Goal: Book appointment/travel/reservation

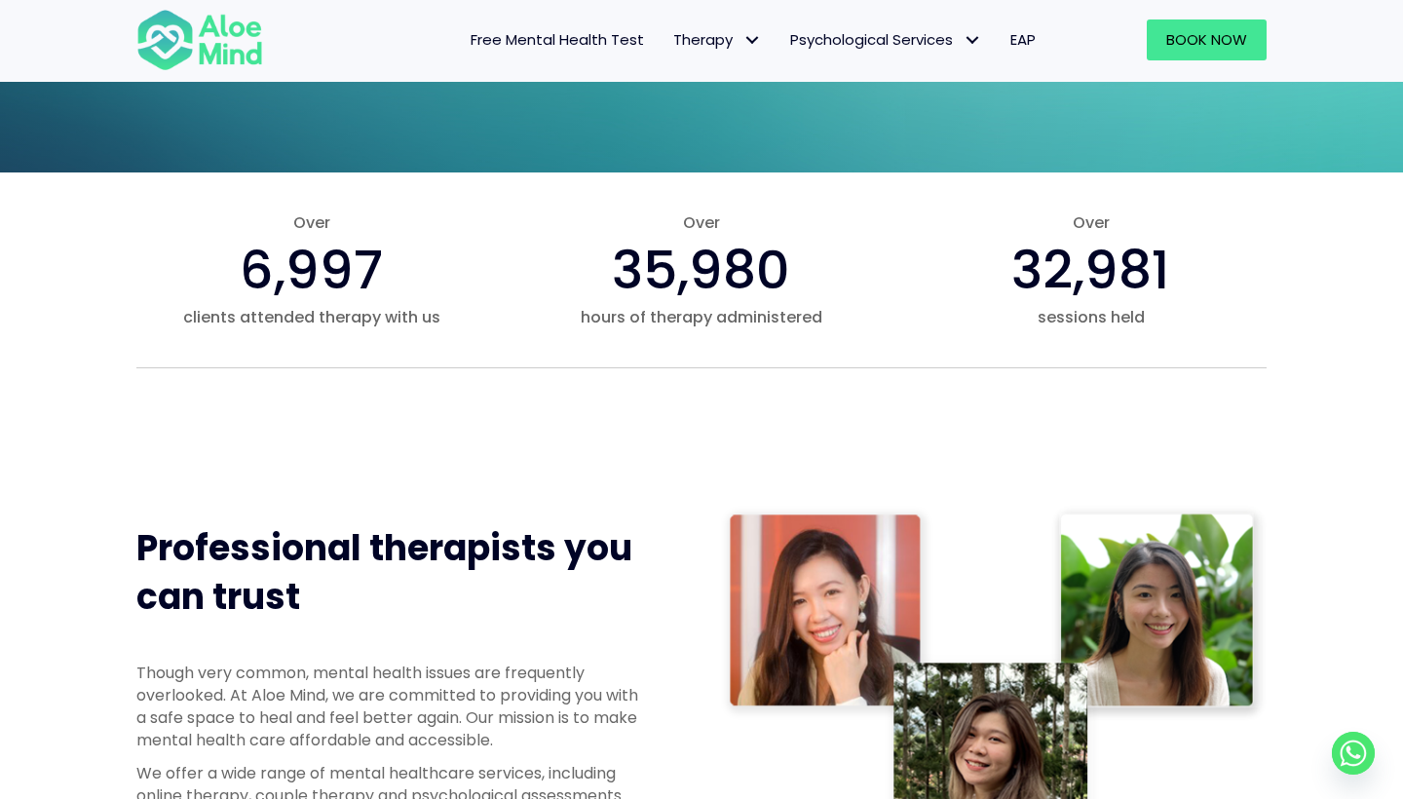
scroll to position [556, 0]
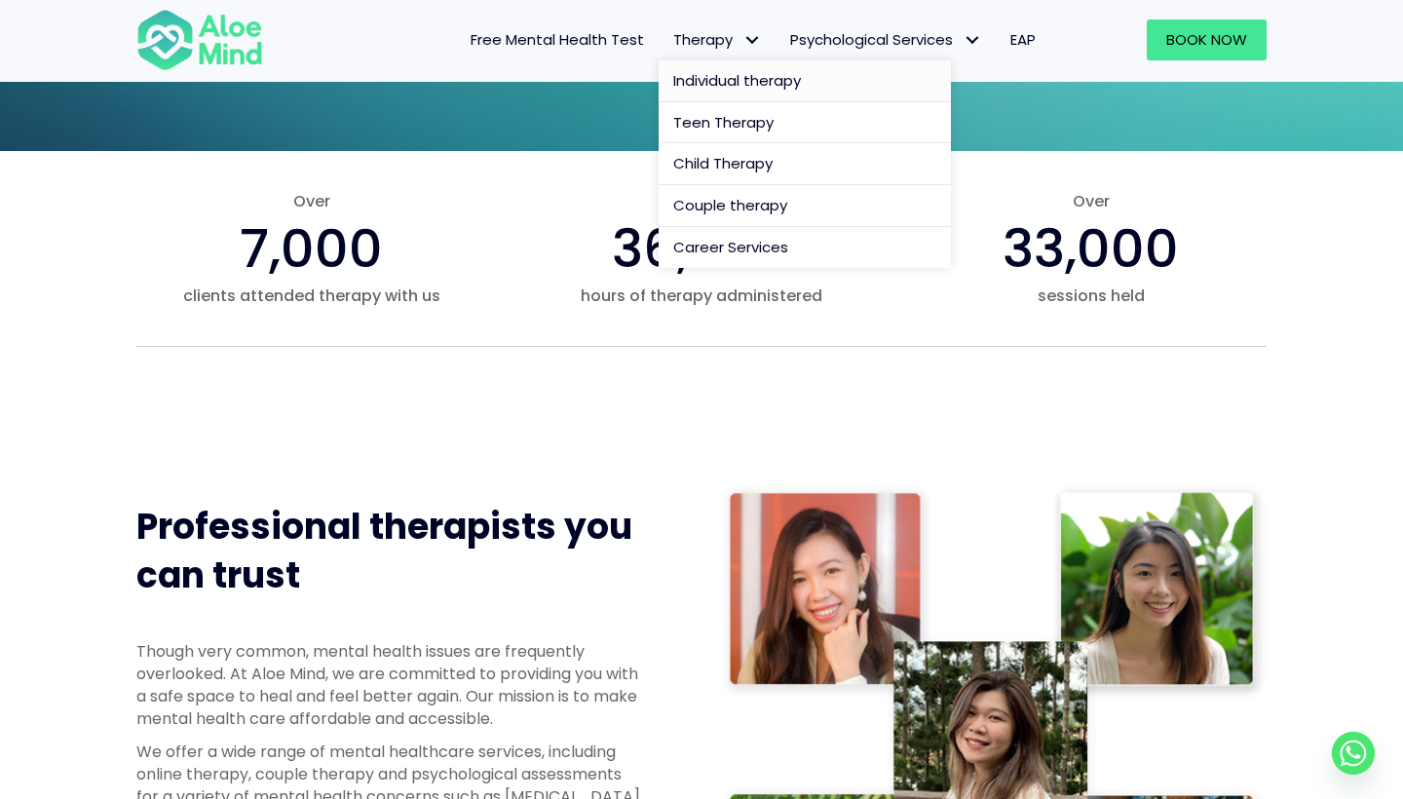
click at [757, 78] on span "Individual therapy" at bounding box center [737, 80] width 128 height 20
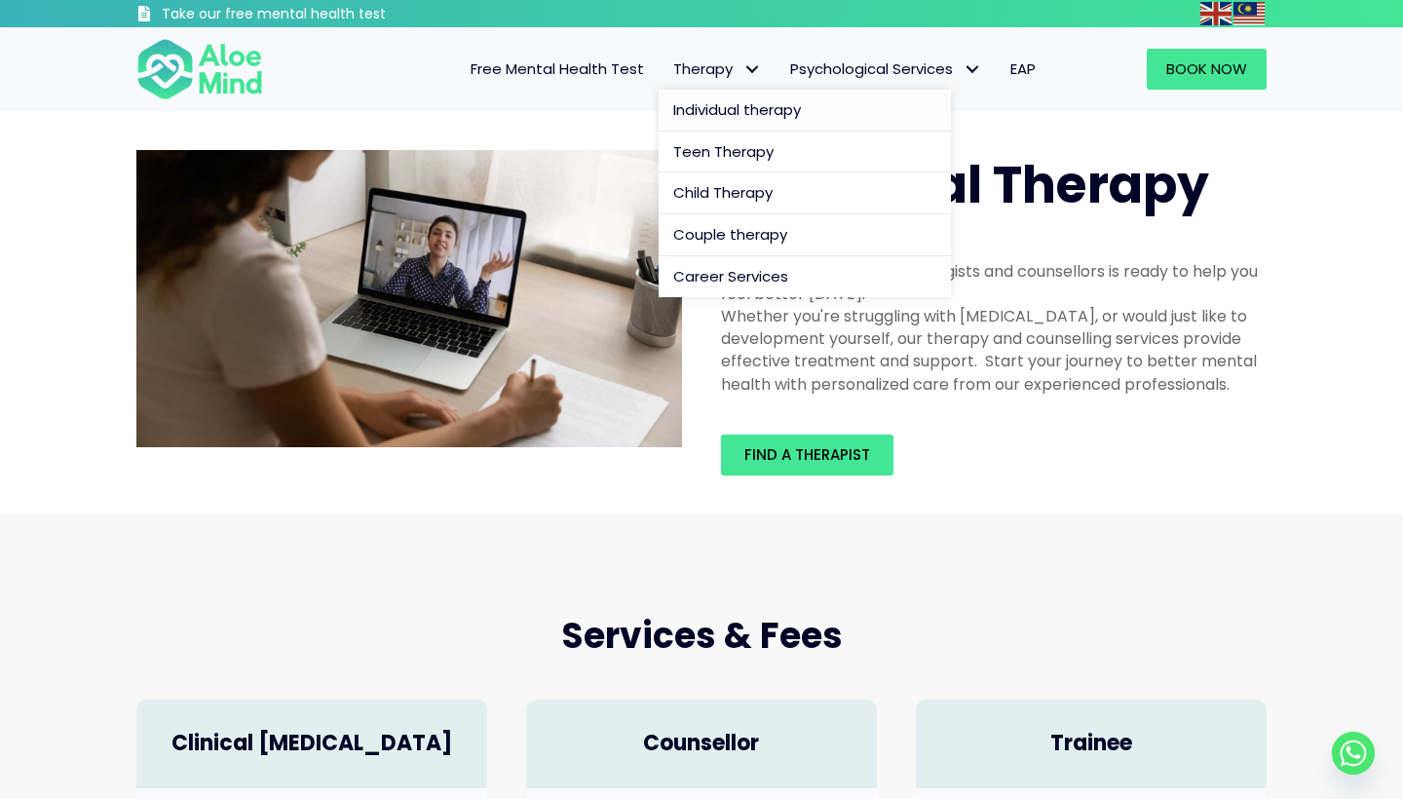
click at [756, 110] on span "Individual therapy" at bounding box center [737, 109] width 128 height 20
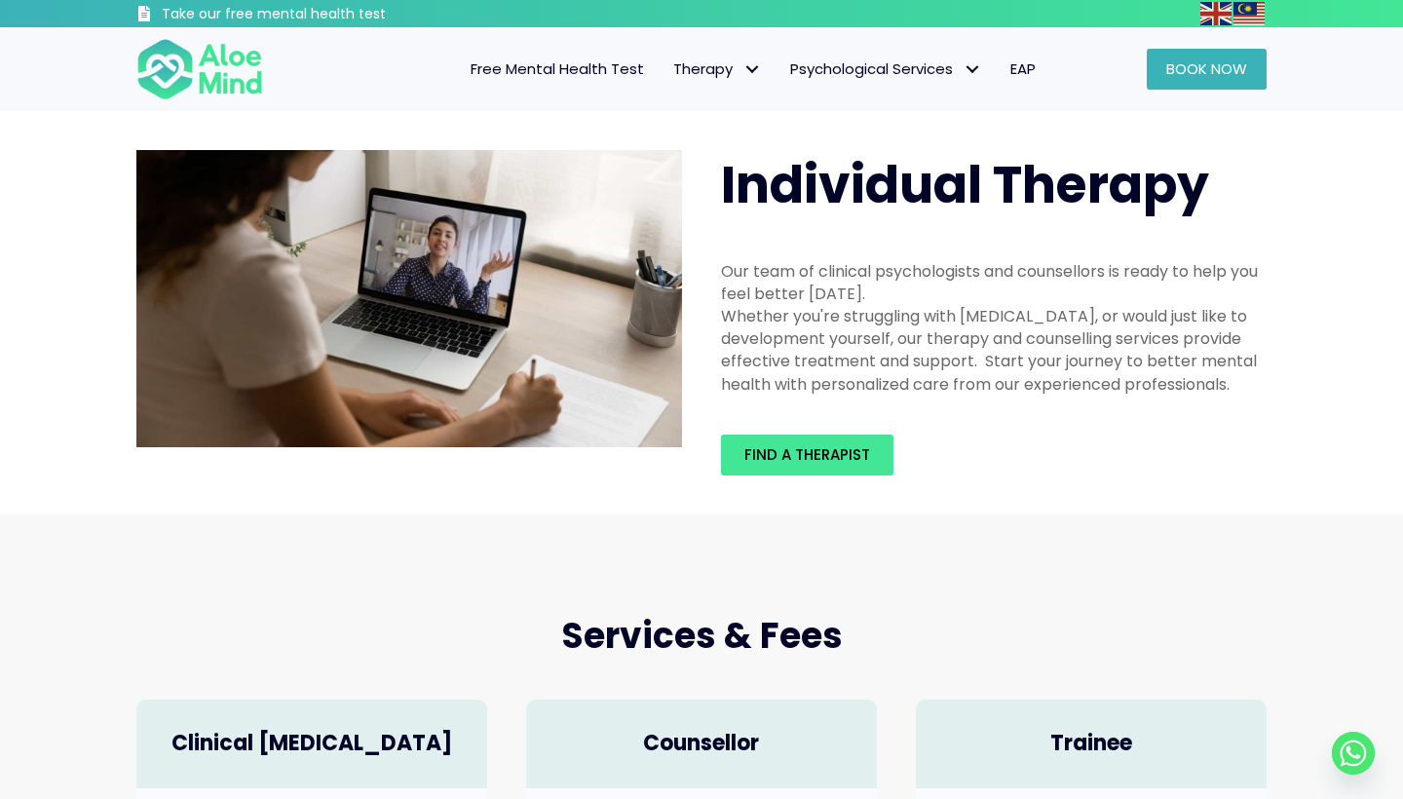
click at [1191, 66] on span "Book Now" at bounding box center [1206, 68] width 81 height 20
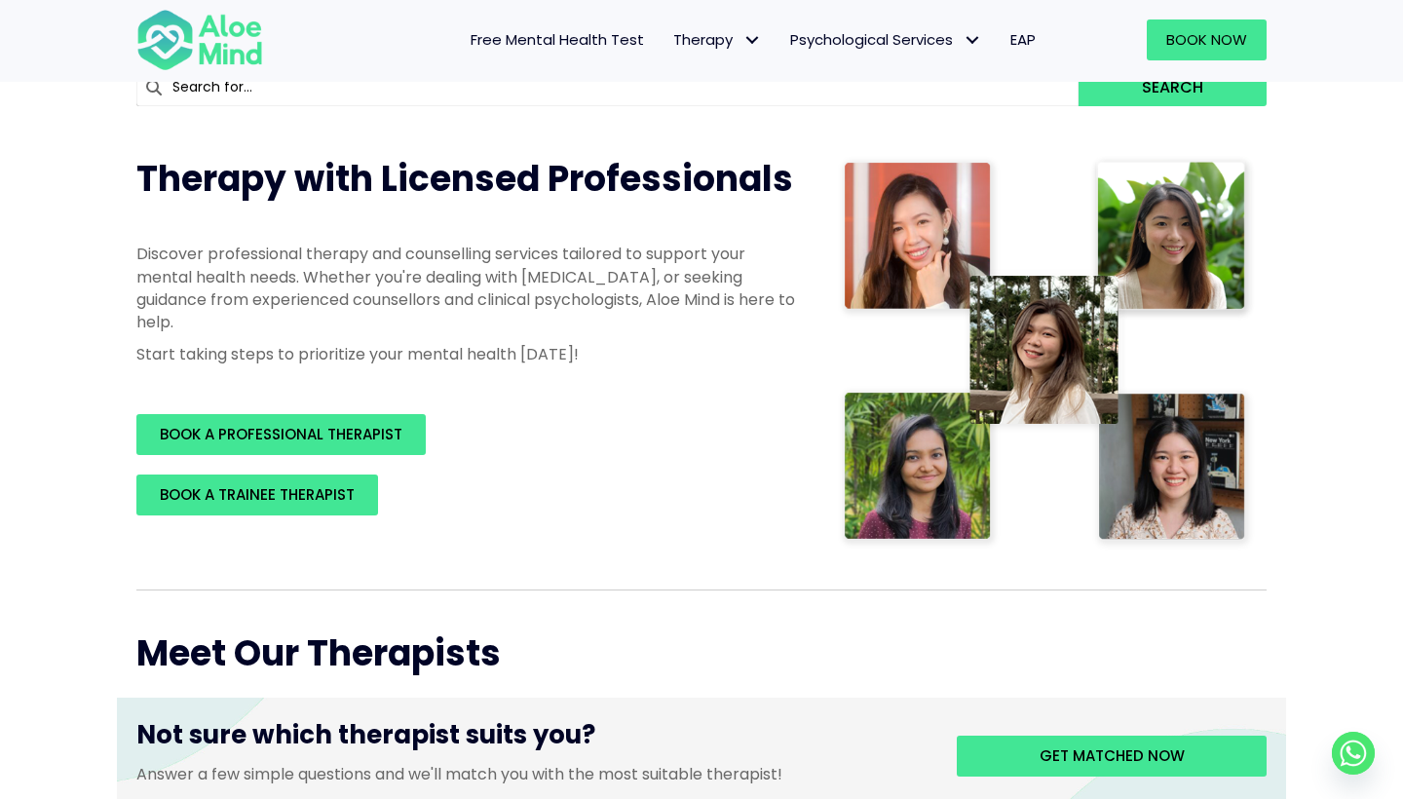
scroll to position [281, 0]
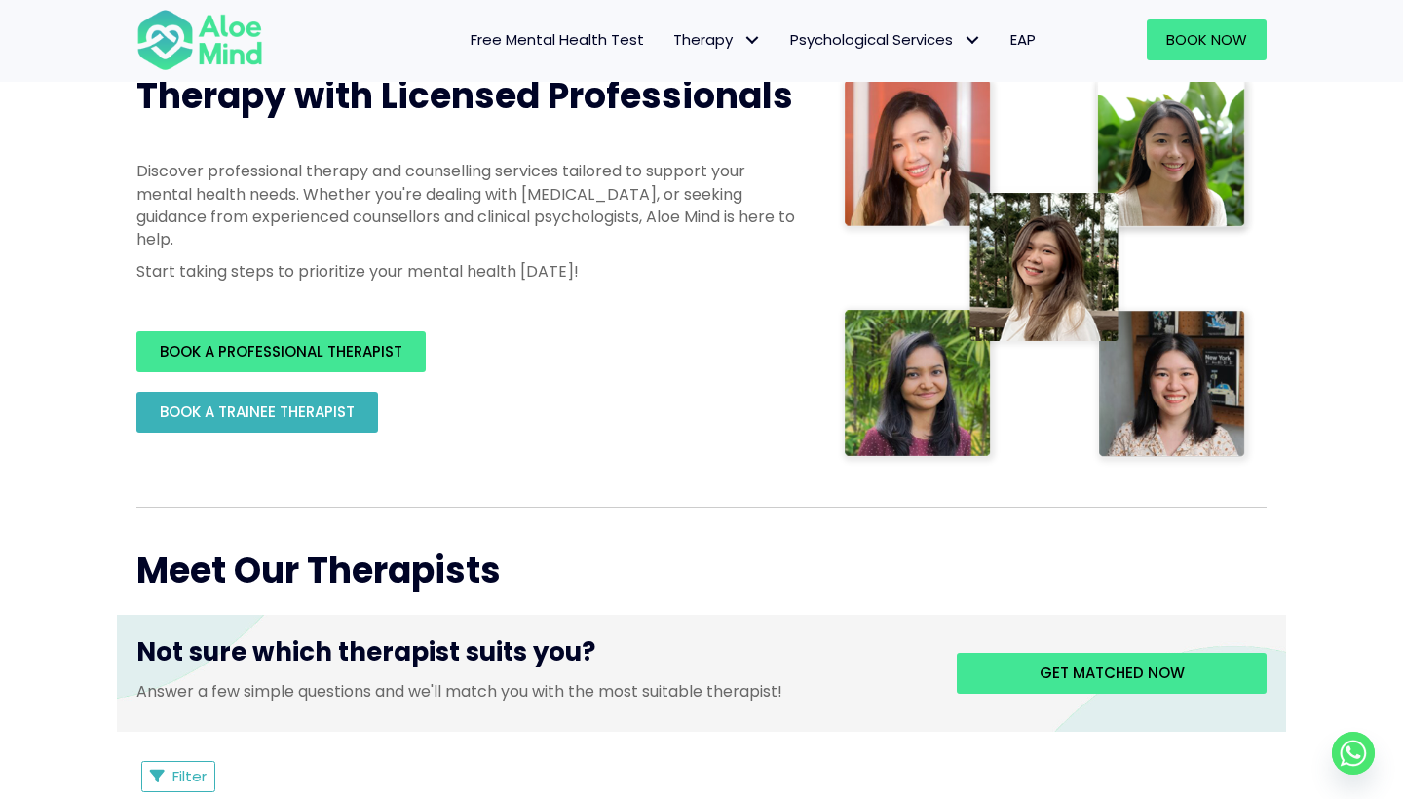
click at [348, 402] on span "BOOK A TRAINEE THERAPIST" at bounding box center [257, 411] width 195 height 20
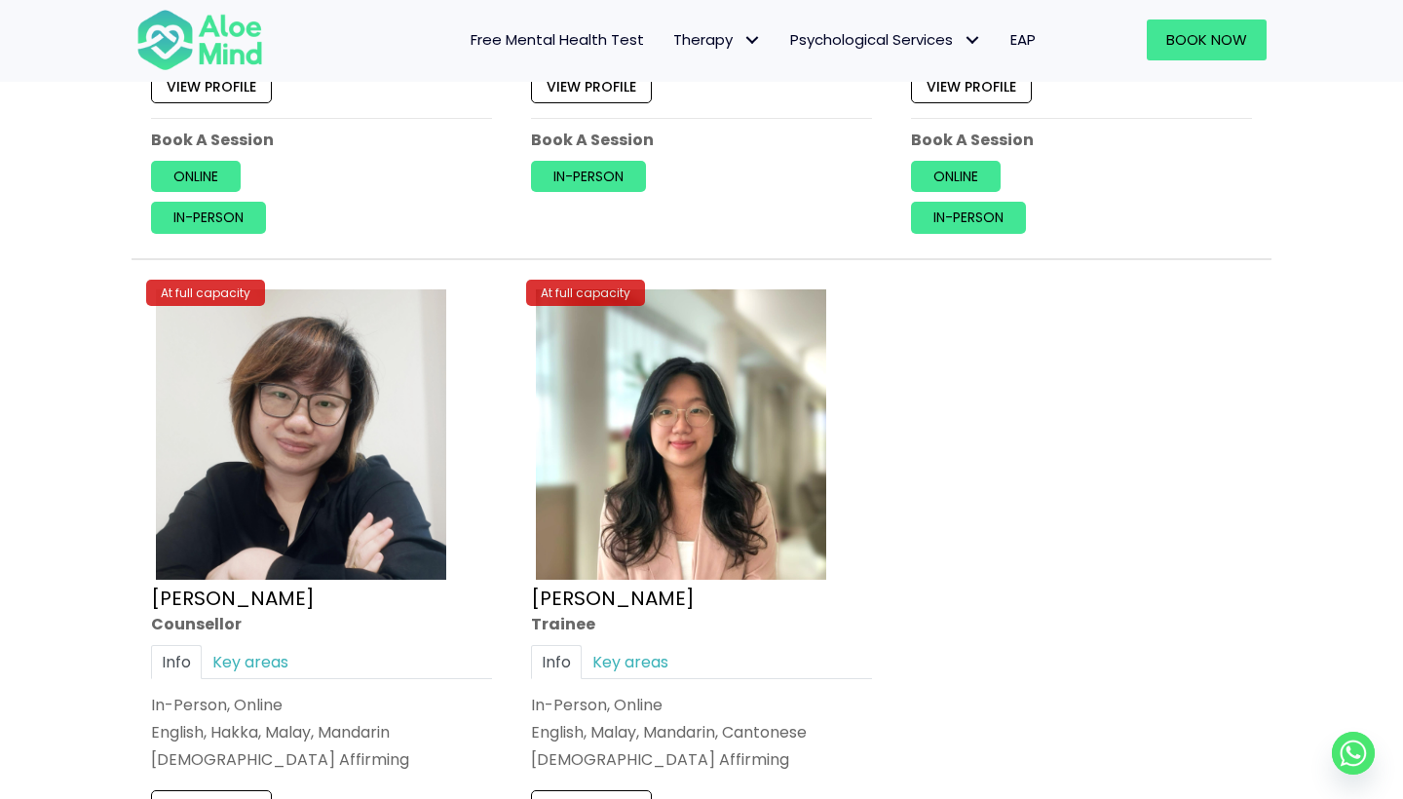
scroll to position [8861, 0]
